Goal: Information Seeking & Learning: Learn about a topic

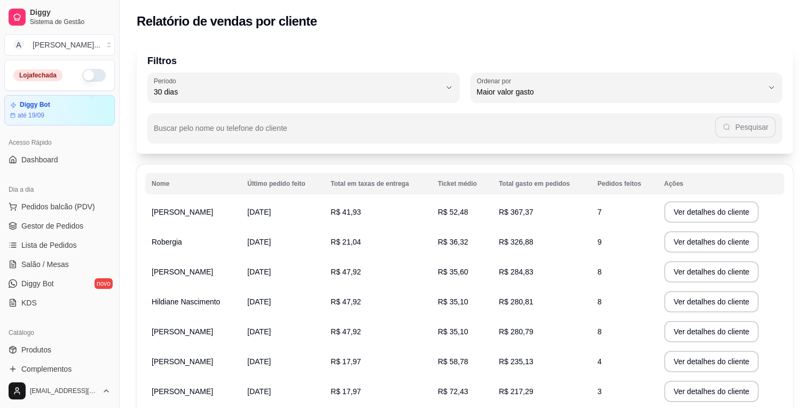
select select "30"
select select "HIGHEST_TOTAL_SPENT_WITH_ORDERS"
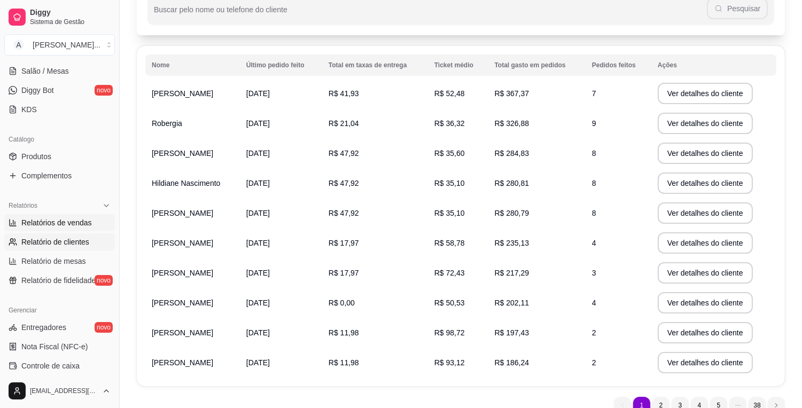
scroll to position [182, 0]
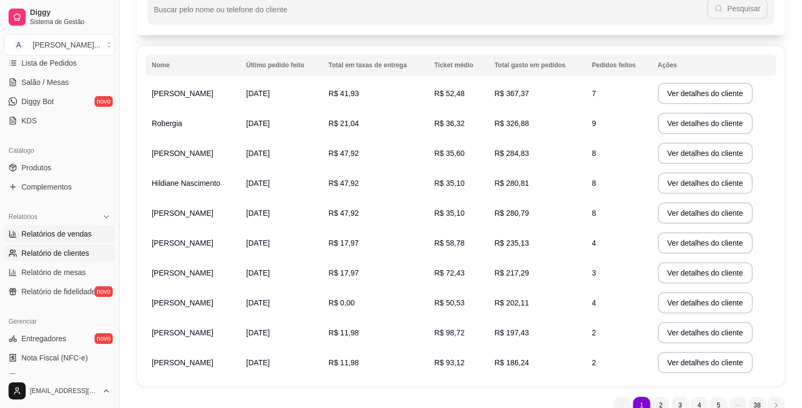
click at [100, 236] on link "Relatórios de vendas" at bounding box center [59, 233] width 111 height 17
select select "ALL"
select select "0"
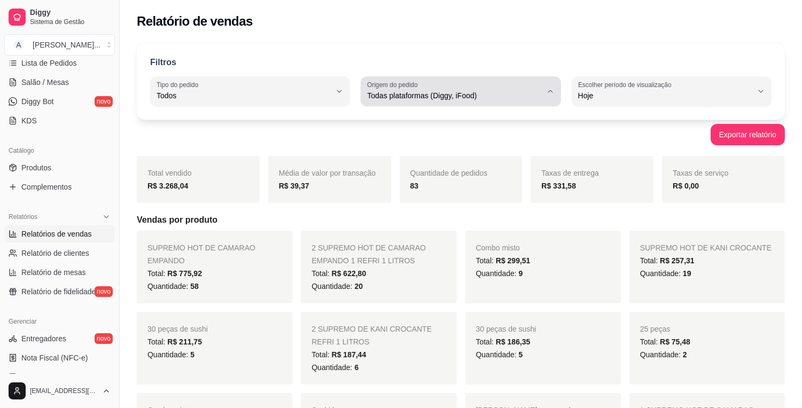
click at [531, 89] on div "Todas plataformas (Diggy, iFood)" at bounding box center [454, 91] width 174 height 21
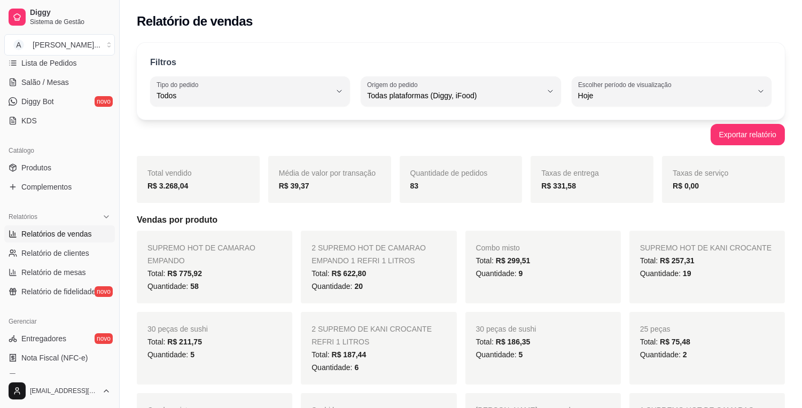
click at [472, 184] on div "83" at bounding box center [460, 185] width 101 height 13
click at [468, 178] on div "Quantidade de pedidos 83" at bounding box center [460, 179] width 123 height 47
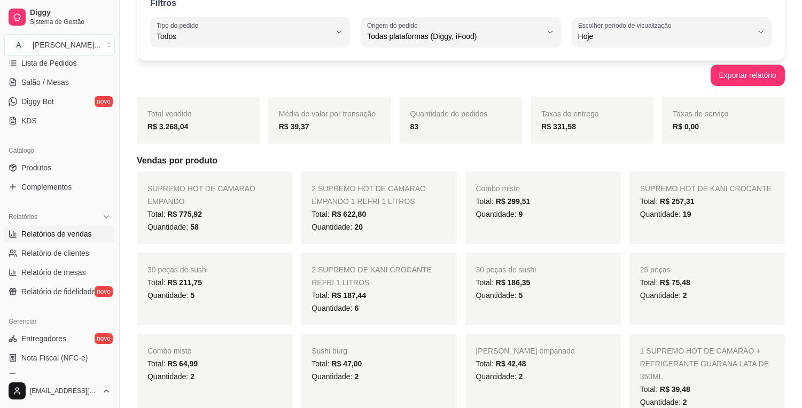
click at [461, 49] on div "Filtros ALL Tipo do pedido Todos Entrega Retirada Mesa Consumo local Tipo do pe…" at bounding box center [461, 21] width 648 height 77
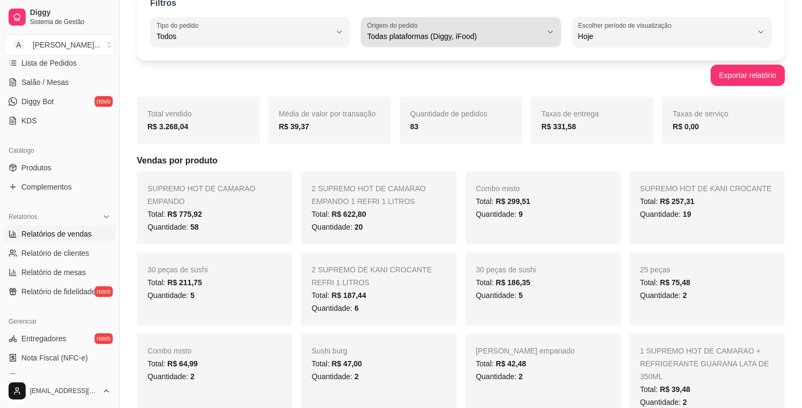
click at [471, 36] on span "Todas plataformas (Diggy, iFood)" at bounding box center [454, 36] width 174 height 11
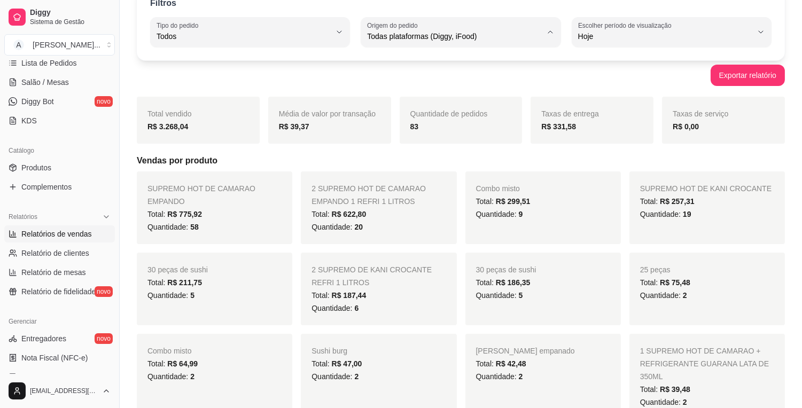
click at [415, 83] on span "Diggy" at bounding box center [455, 79] width 165 height 10
type input "DIGGY"
select select "DIGGY"
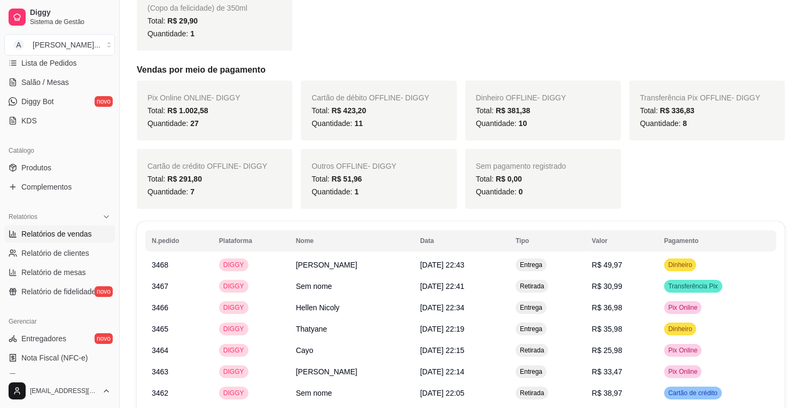
scroll to position [0, 0]
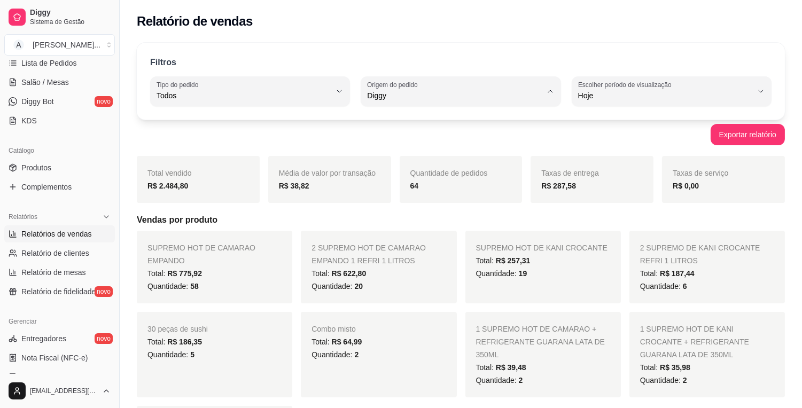
click at [640, 244] on span "2 SUPREMO DE KANI CROCANTE REFRI 1 LITROS" at bounding box center [700, 254] width 120 height 21
click at [397, 135] on div "Exportar relatório" at bounding box center [461, 134] width 648 height 21
